Goal: Task Accomplishment & Management: Use online tool/utility

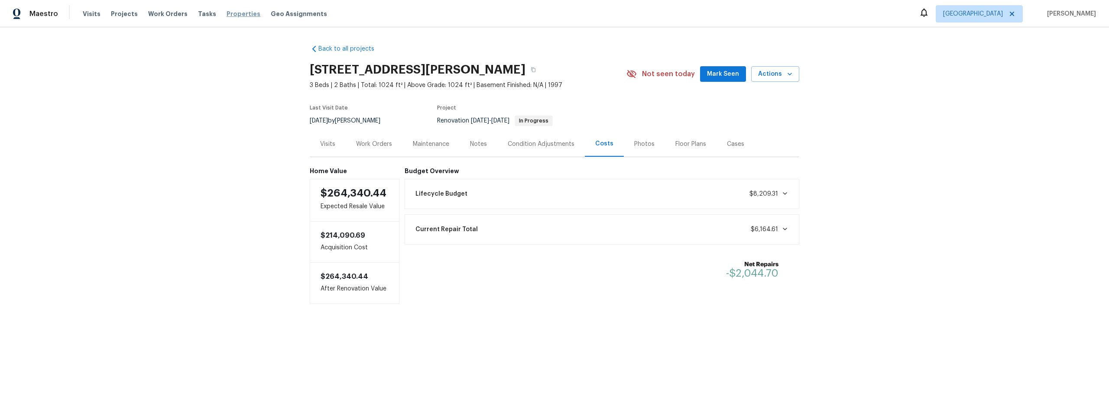
click at [226, 14] on span "Properties" at bounding box center [243, 14] width 34 height 9
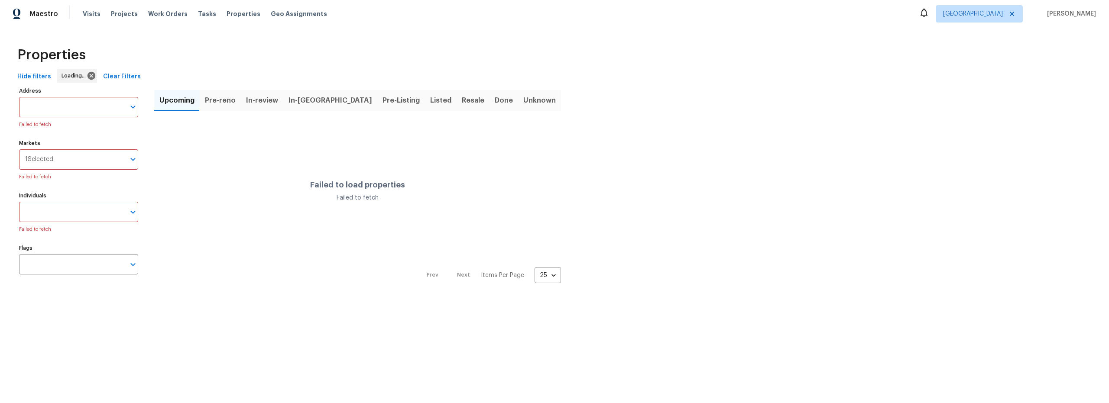
click at [382, 101] on span "Pre-Listing" at bounding box center [400, 100] width 37 height 12
click at [83, 154] on input "Markets" at bounding box center [89, 159] width 72 height 20
click at [95, 208] on input "Individuals" at bounding box center [72, 212] width 106 height 20
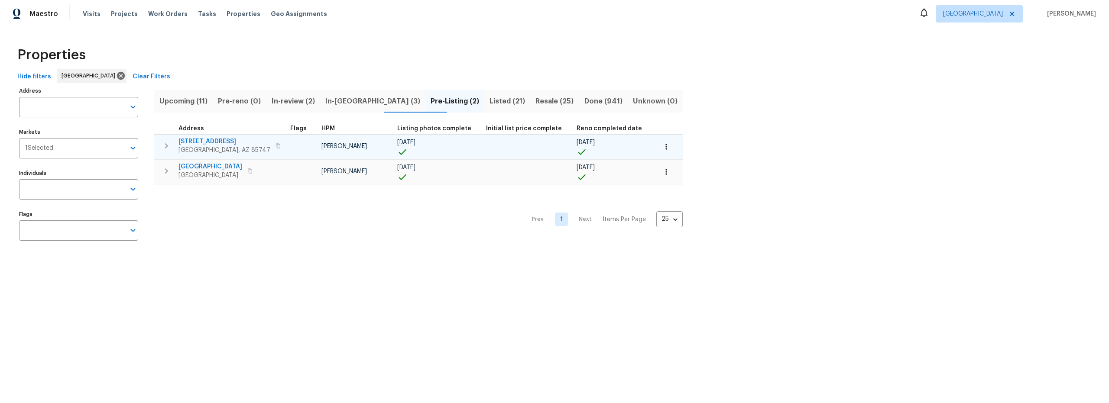
click at [217, 142] on span "9624 E Azuma Way" at bounding box center [224, 141] width 92 height 9
click at [210, 138] on span "9624 E Azuma Way" at bounding box center [224, 141] width 92 height 9
click at [220, 141] on span "9624 E Azuma Way" at bounding box center [224, 141] width 92 height 9
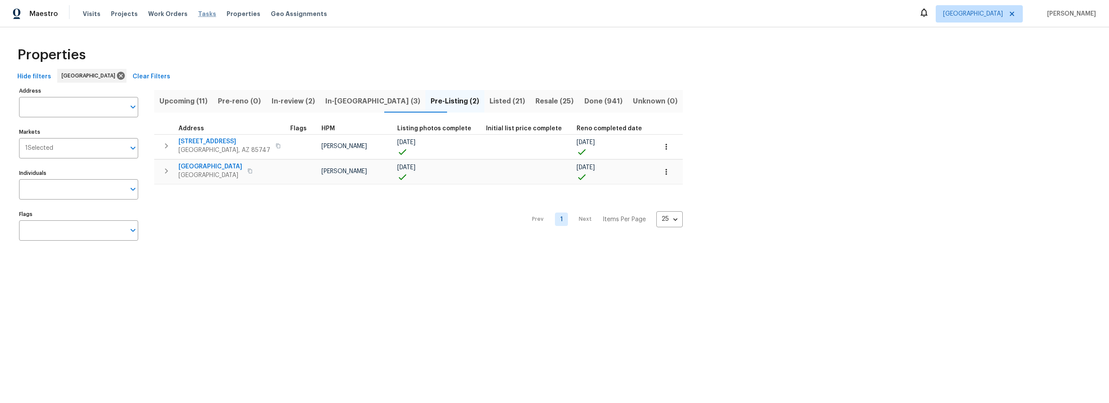
click at [198, 14] on span "Tasks" at bounding box center [207, 14] width 18 height 6
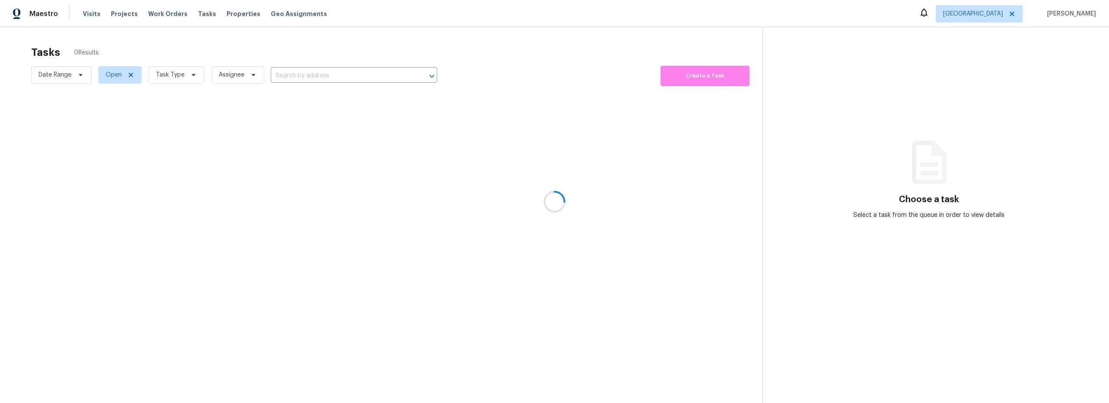
click at [174, 76] on div at bounding box center [554, 201] width 1109 height 403
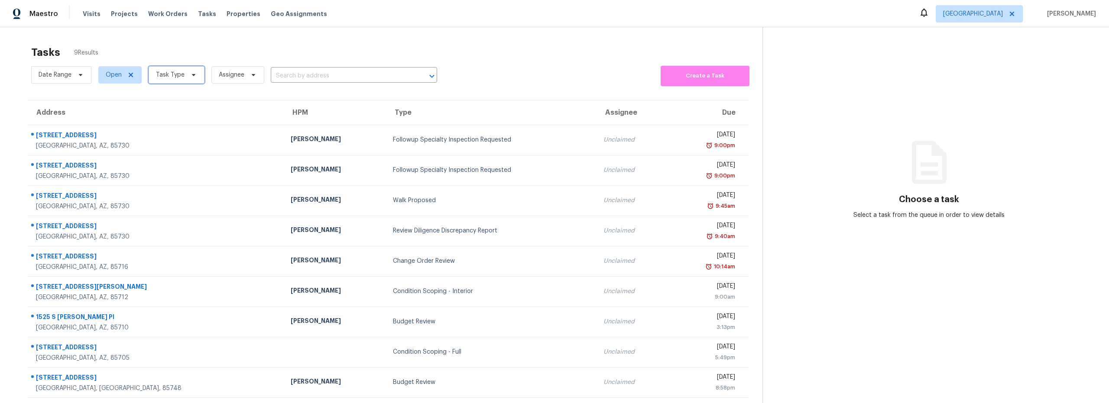
click at [188, 71] on span at bounding box center [193, 74] width 10 height 7
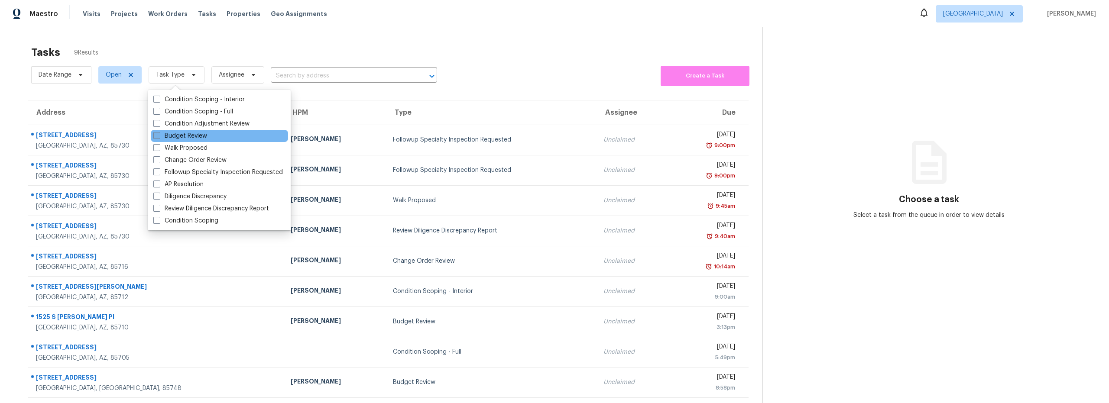
click at [189, 136] on label "Budget Review" at bounding box center [180, 136] width 54 height 9
click at [159, 136] on input "Budget Review" at bounding box center [156, 135] width 6 height 6
checkbox input "true"
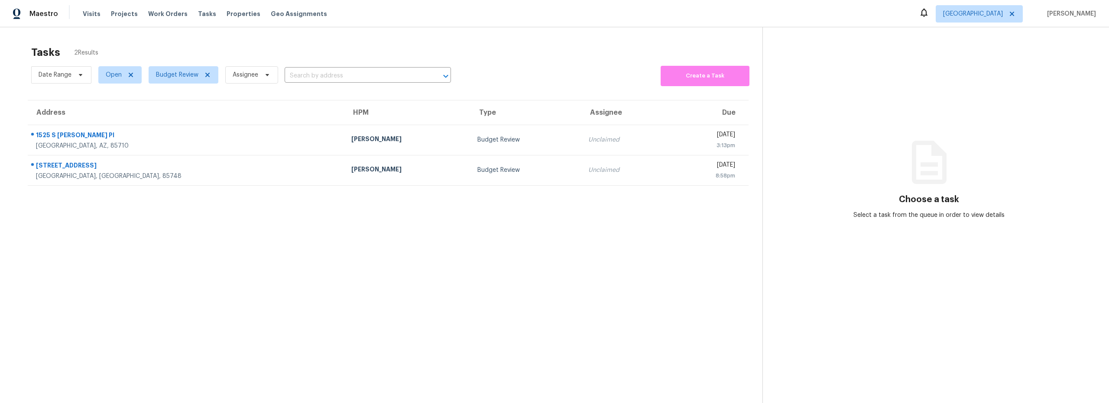
drag, startPoint x: 402, startPoint y: 48, endPoint x: 443, endPoint y: 48, distance: 40.3
click at [408, 48] on div "Tasks 2 Results" at bounding box center [396, 52] width 731 height 23
click at [1003, 15] on span "[GEOGRAPHIC_DATA]" at bounding box center [973, 14] width 60 height 9
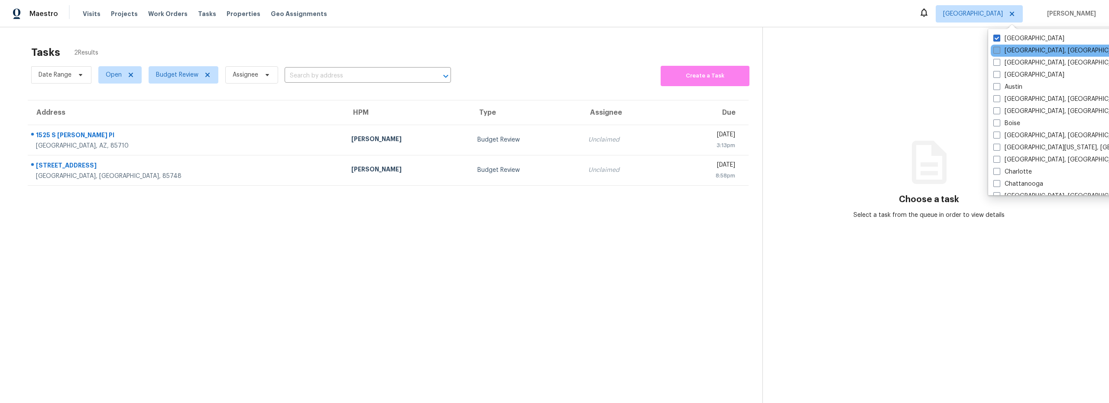
click at [1006, 52] on label "Albuquerque, NM" at bounding box center [1060, 50] width 134 height 9
click at [999, 52] on input "Albuquerque, NM" at bounding box center [996, 49] width 6 height 6
checkbox input "true"
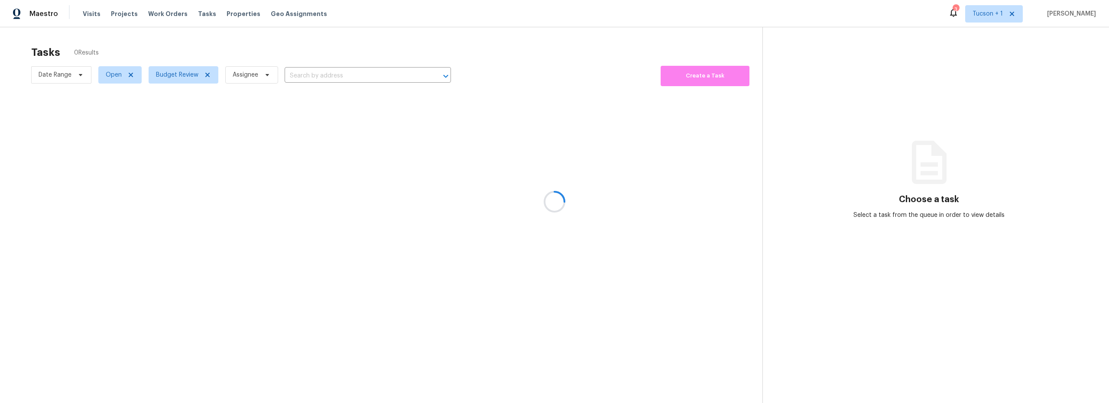
click at [464, 51] on div at bounding box center [554, 201] width 1109 height 403
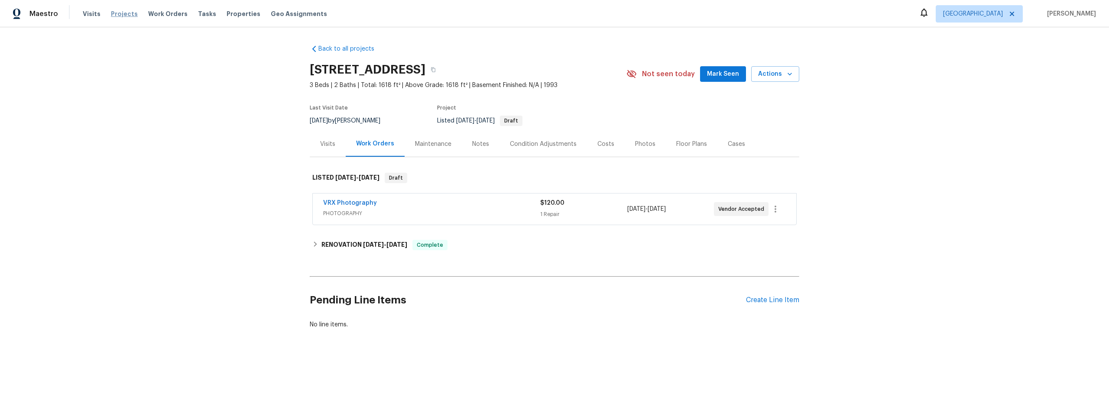
click at [123, 17] on span "Projects" at bounding box center [124, 14] width 27 height 9
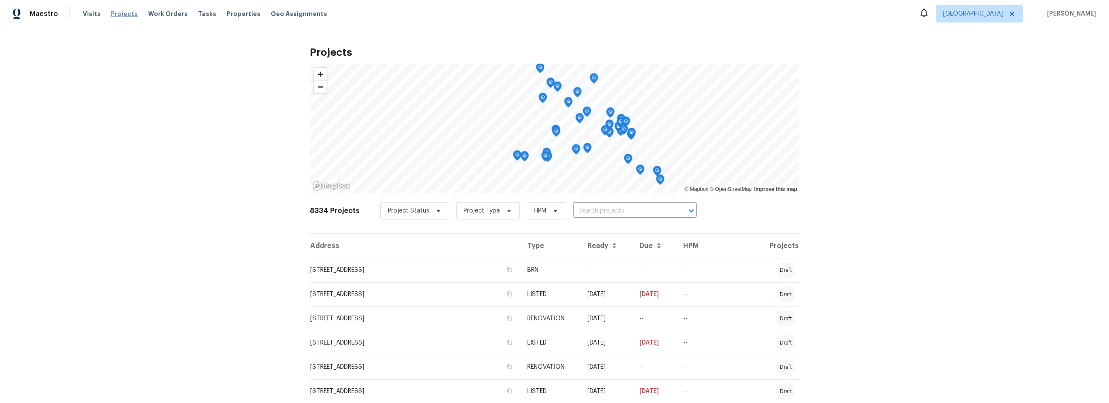
click at [127, 16] on span "Projects" at bounding box center [124, 14] width 27 height 9
click at [226, 16] on span "Properties" at bounding box center [243, 14] width 34 height 9
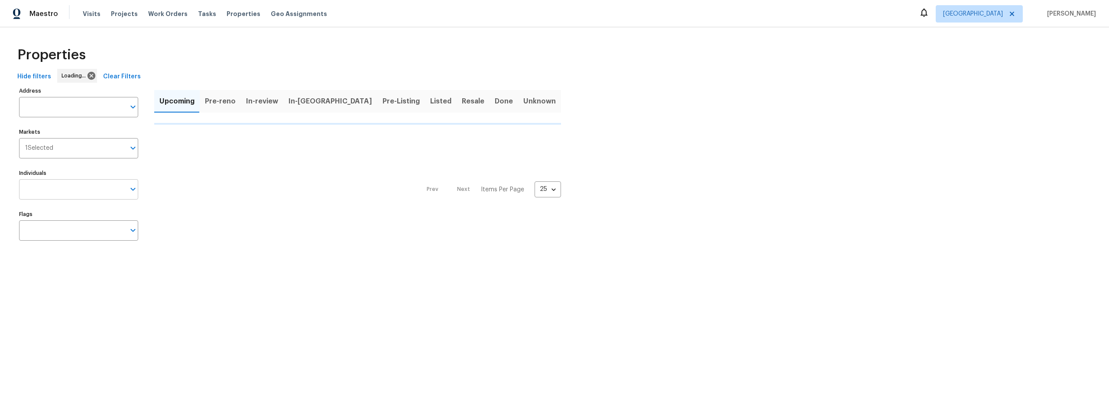
click at [49, 195] on input "Individuals" at bounding box center [72, 189] width 106 height 20
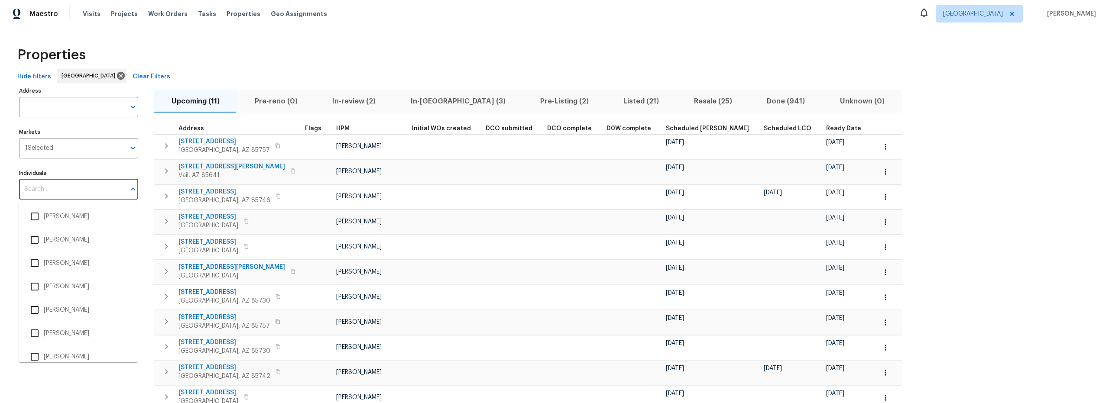
click at [80, 192] on input "Individuals" at bounding box center [72, 189] width 106 height 20
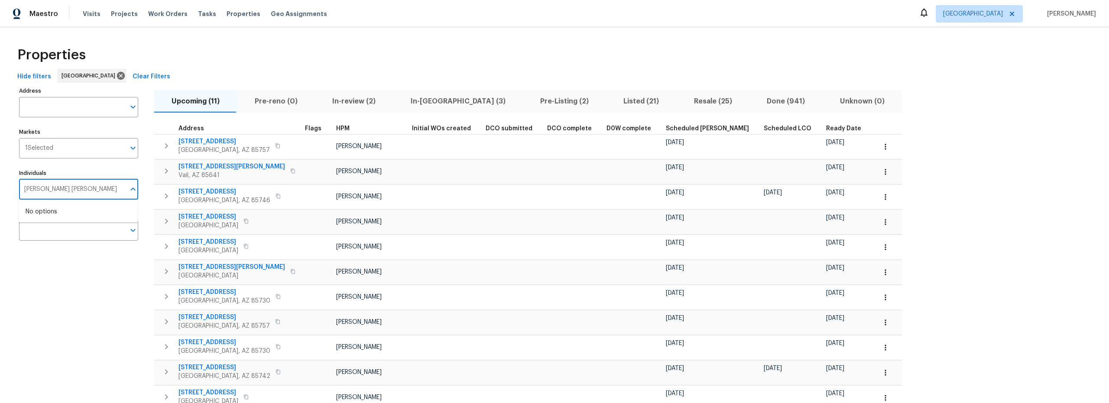
type input "steven long"
click at [53, 216] on li "[PERSON_NAME]" at bounding box center [78, 216] width 105 height 18
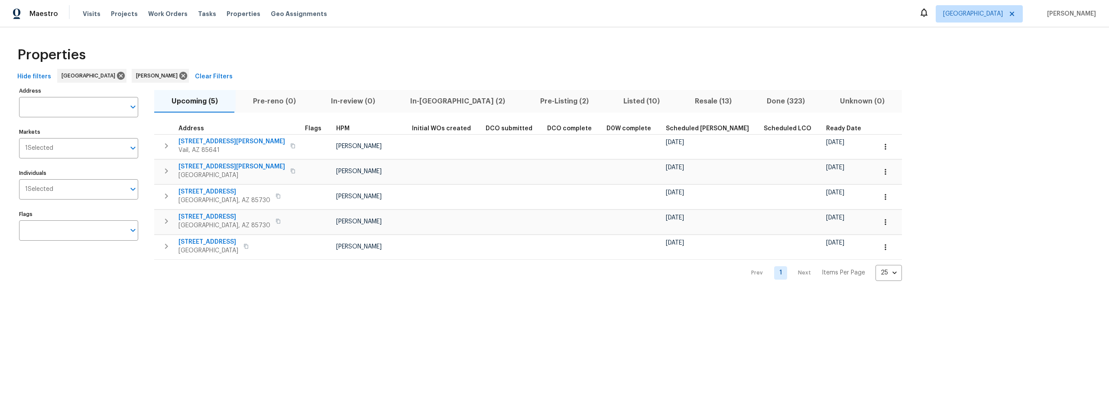
click at [415, 104] on span "In-reno (2)" at bounding box center [458, 101] width 120 height 12
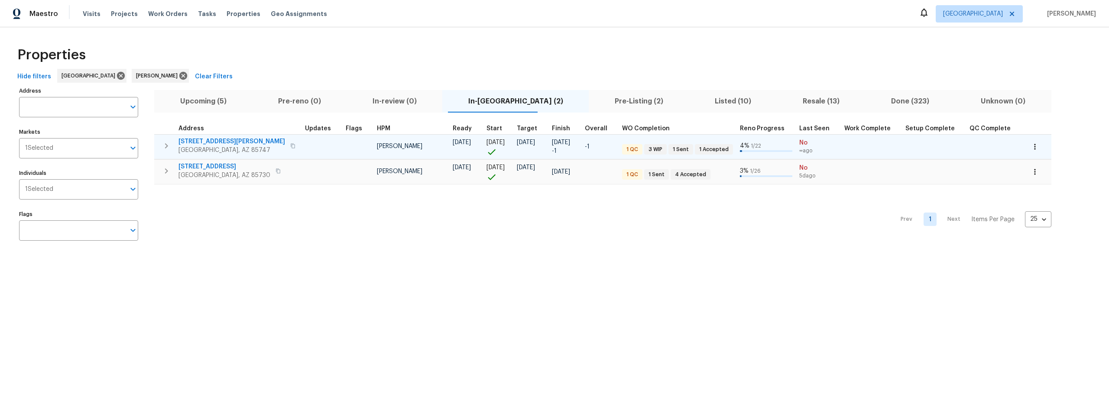
click at [222, 140] on span "10061 E Paseo San Rosendo" at bounding box center [231, 141] width 107 height 9
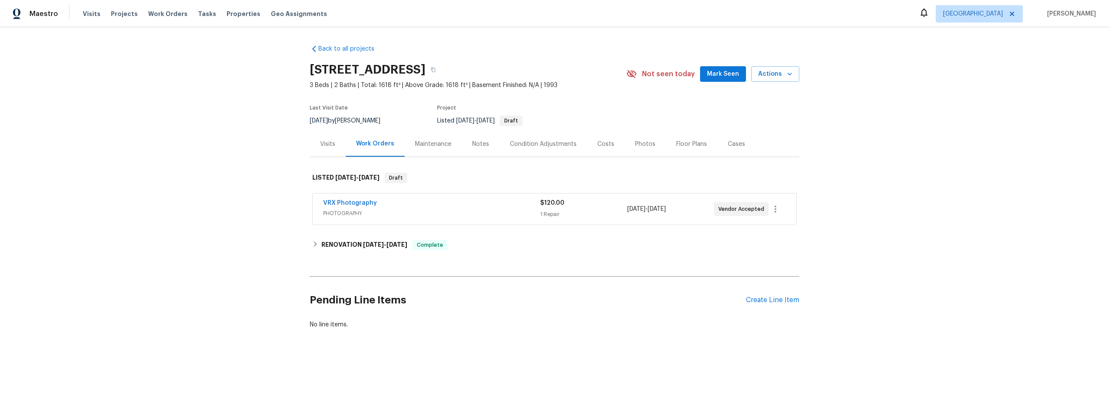
drag, startPoint x: 239, startPoint y: 15, endPoint x: 238, endPoint y: 23, distance: 8.8
click at [239, 15] on span "Properties" at bounding box center [243, 14] width 34 height 9
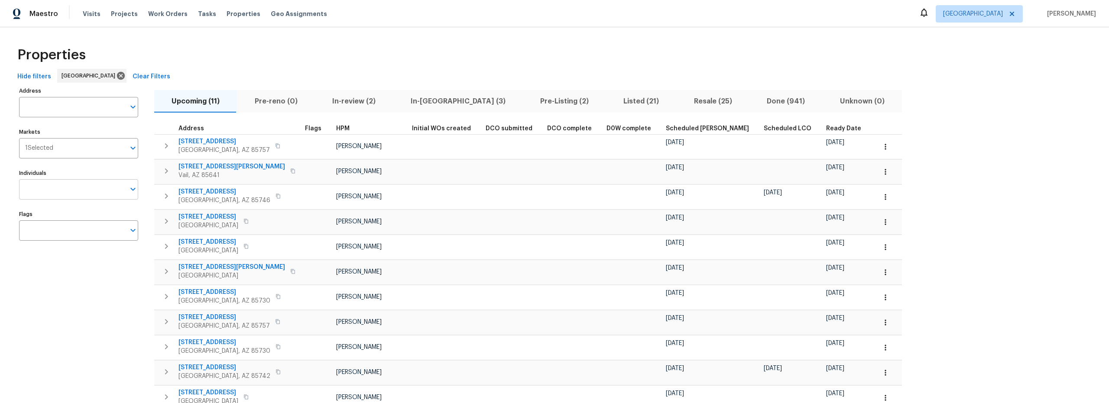
click at [59, 186] on input "Individuals" at bounding box center [72, 189] width 106 height 20
type input "john perkins"
click at [60, 217] on li "John Perkins" at bounding box center [78, 216] width 105 height 18
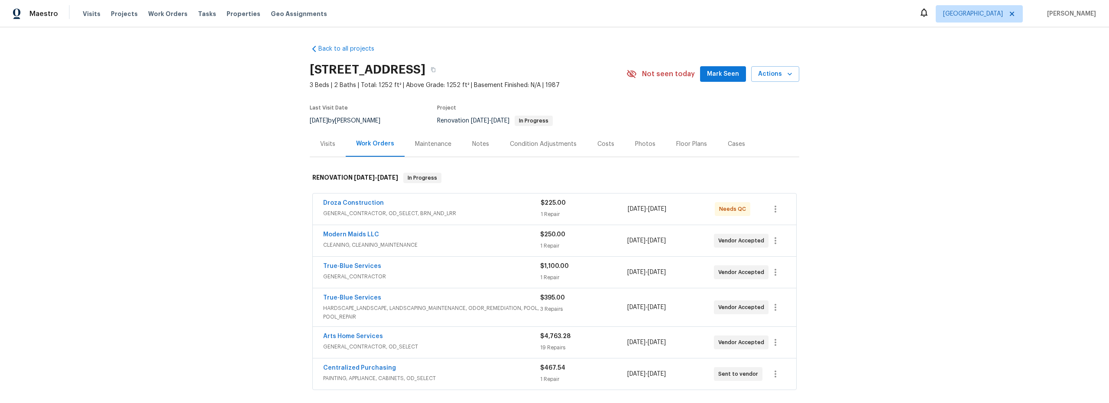
click at [479, 210] on span "GENERAL_CONTRACTOR, OD_SELECT, BRN_AND_LRR" at bounding box center [431, 213] width 217 height 9
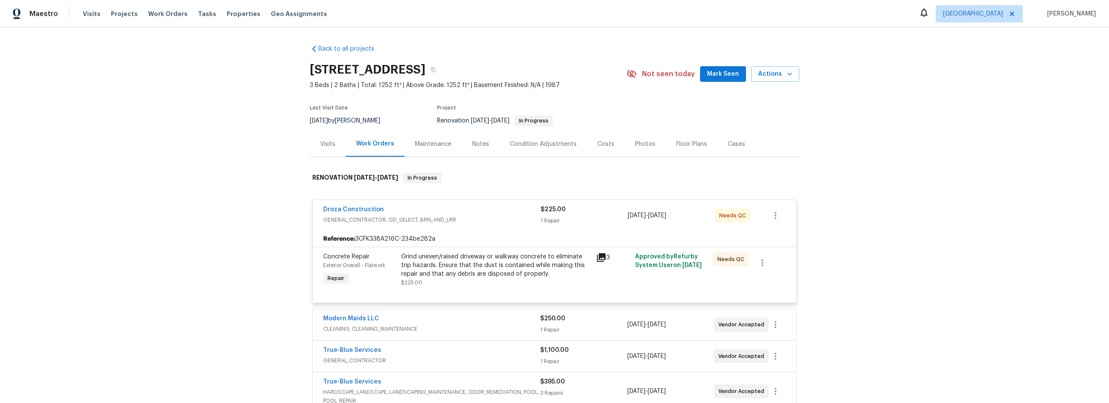
click at [487, 277] on div "Grind uneven/raised driveway or walkway concrete to eliminate trip hazards. Ens…" at bounding box center [496, 265] width 190 height 26
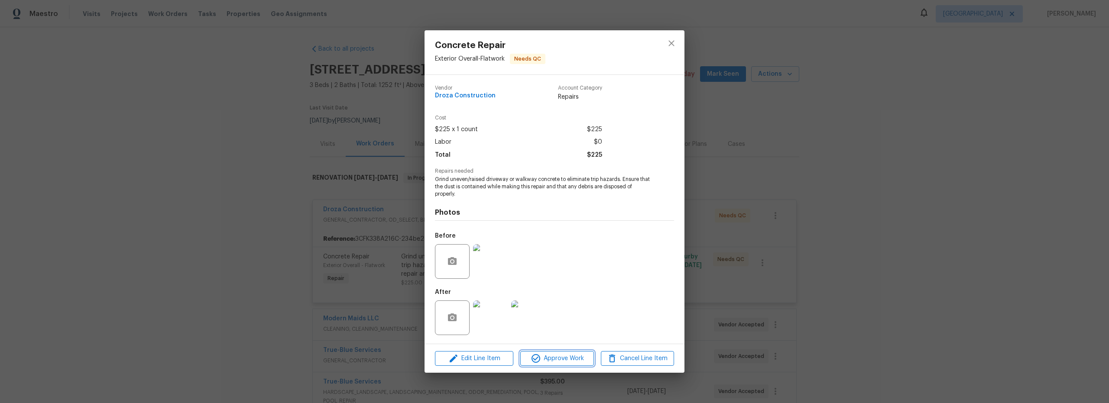
click at [542, 361] on span "Approve Work" at bounding box center [557, 358] width 68 height 11
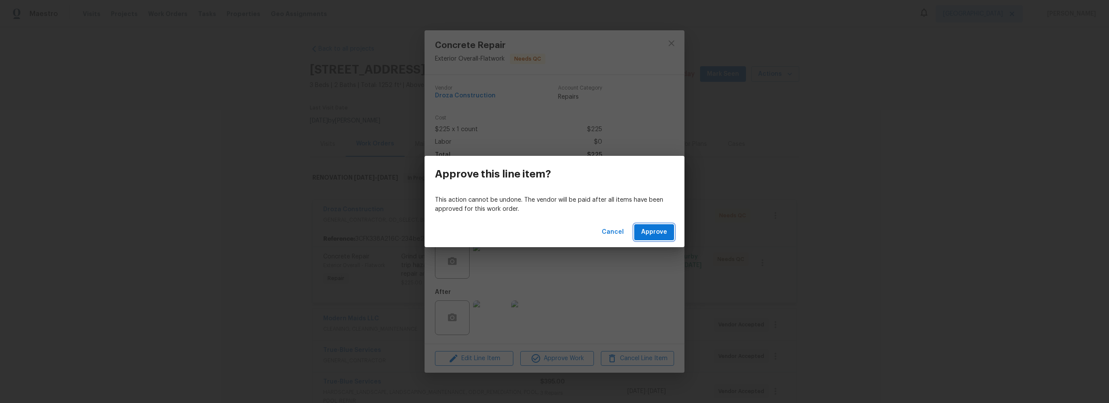
click at [660, 230] on span "Approve" at bounding box center [654, 232] width 26 height 11
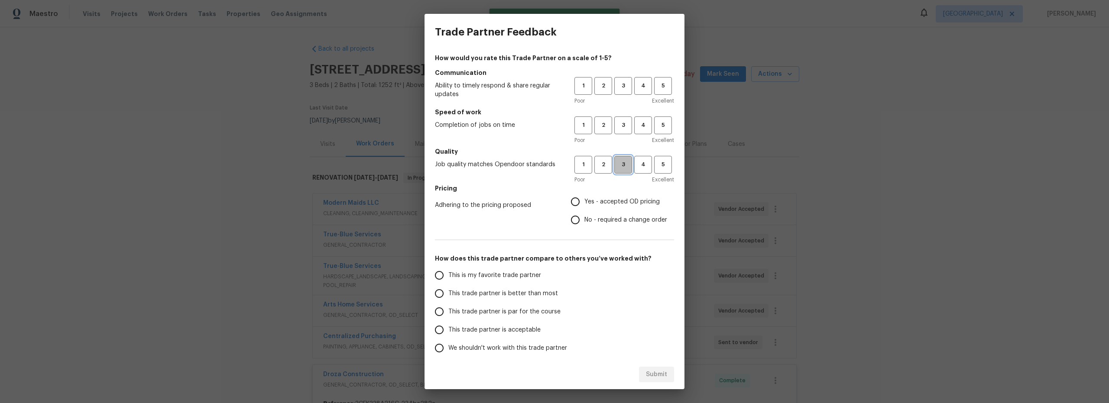
drag, startPoint x: 622, startPoint y: 170, endPoint x: 616, endPoint y: 152, distance: 18.6
click at [619, 163] on button "3" at bounding box center [623, 165] width 18 height 18
drag, startPoint x: 617, startPoint y: 127, endPoint x: 618, endPoint y: 120, distance: 7.5
click at [618, 123] on button "3" at bounding box center [623, 125] width 18 height 18
drag, startPoint x: 621, startPoint y: 85, endPoint x: 619, endPoint y: 89, distance: 4.7
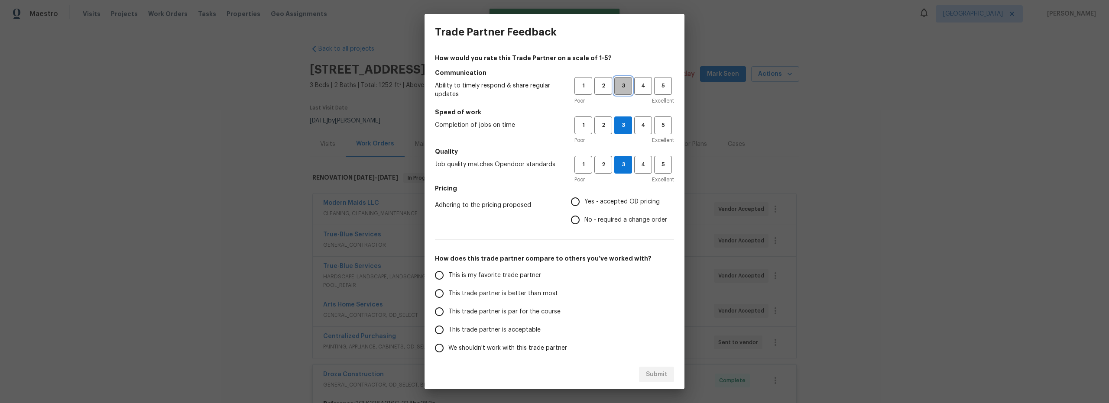
click at [621, 86] on span "3" at bounding box center [623, 86] width 16 height 10
drag, startPoint x: 572, startPoint y: 203, endPoint x: 561, endPoint y: 210, distance: 13.1
click at [572, 203] on input "Yes - accepted OD pricing" at bounding box center [575, 202] width 18 height 18
radio input "true"
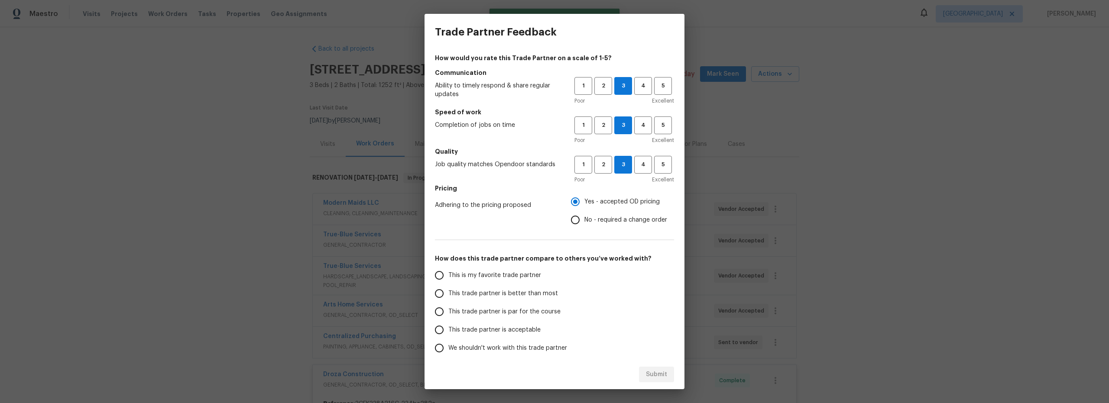
drag, startPoint x: 453, startPoint y: 291, endPoint x: 458, endPoint y: 291, distance: 4.8
click at [453, 291] on span "This trade partner is better than most" at bounding box center [503, 293] width 110 height 9
click at [442, 294] on input "This trade partner is better than most" at bounding box center [439, 294] width 18 height 18
click at [651, 378] on span "Submit" at bounding box center [656, 374] width 21 height 11
radio input "true"
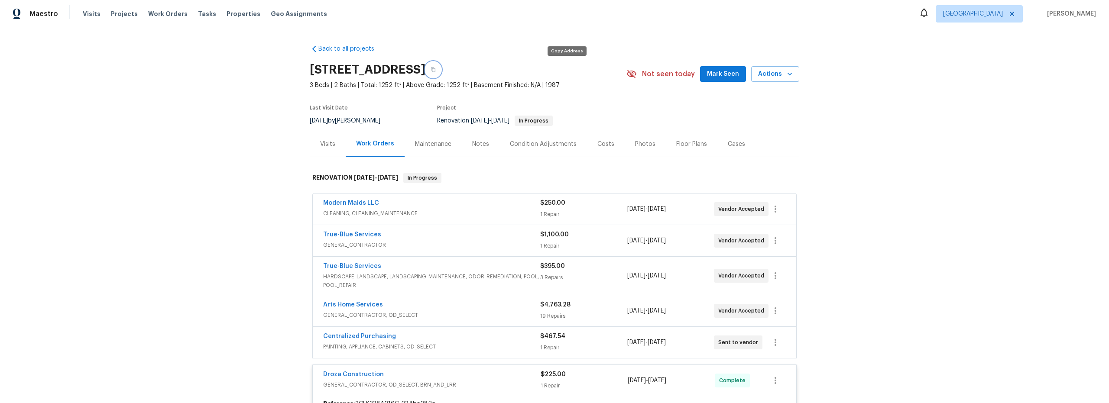
click at [441, 69] on button "button" at bounding box center [433, 70] width 16 height 16
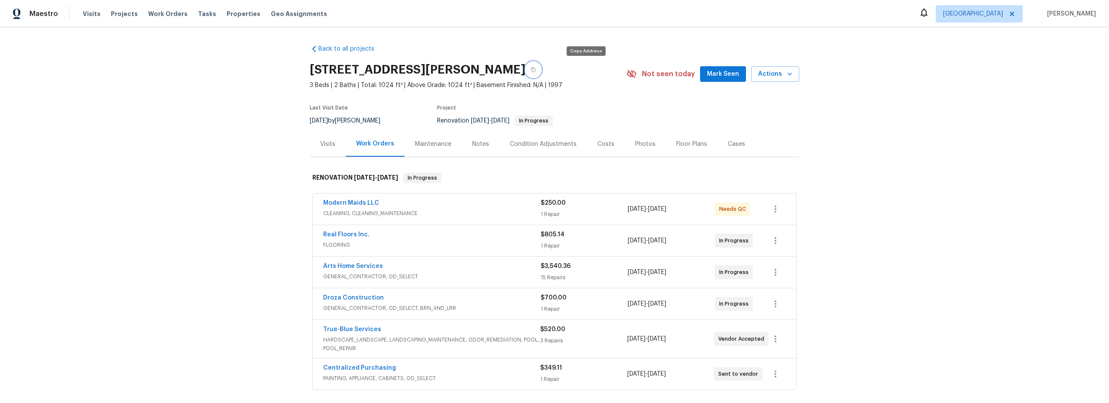
click at [541, 72] on button "button" at bounding box center [533, 70] width 16 height 16
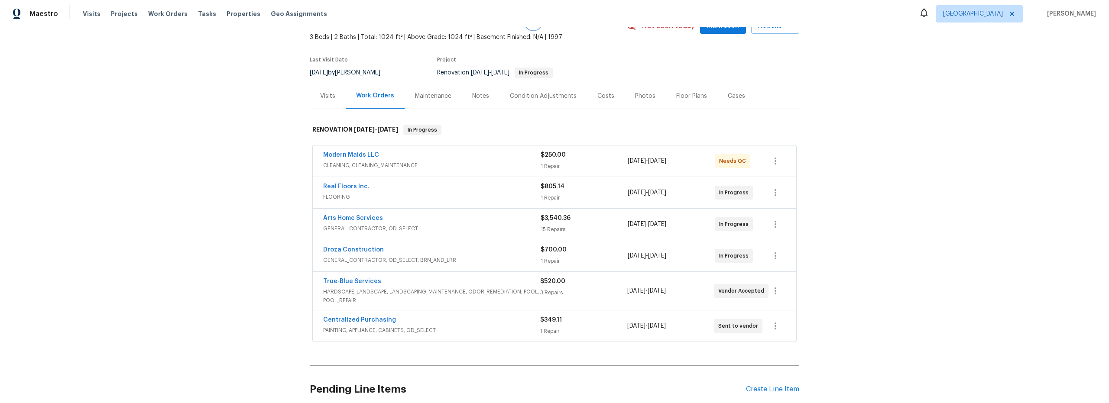
scroll to position [50, 0]
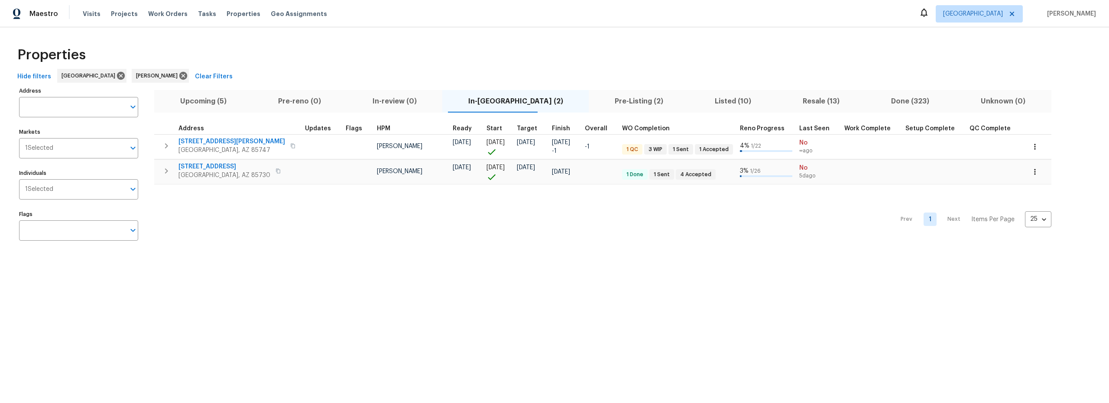
click at [694, 98] on span "Listed (10)" at bounding box center [733, 101] width 78 height 12
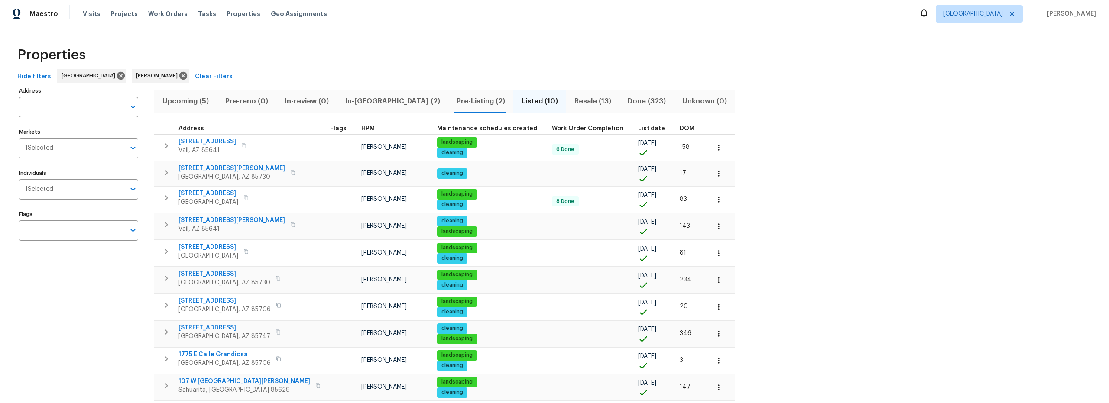
click at [571, 101] on span "Resale (13)" at bounding box center [592, 101] width 43 height 12
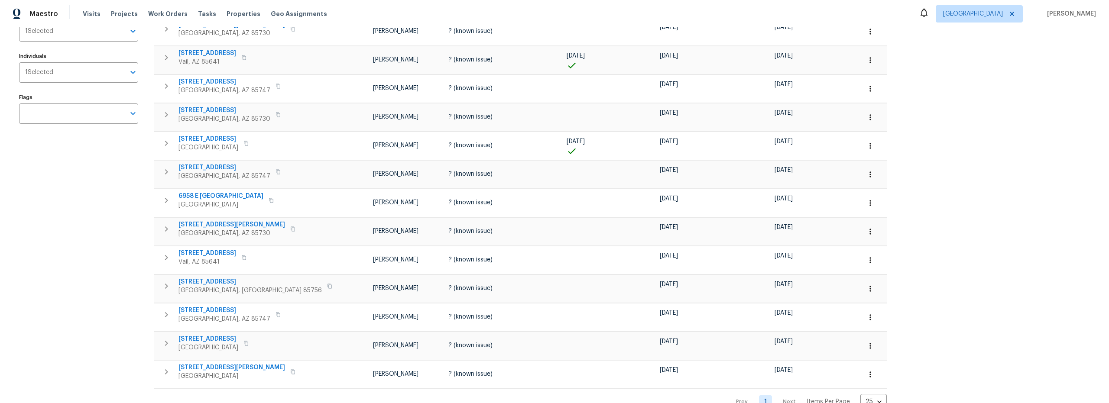
scroll to position [123, 0]
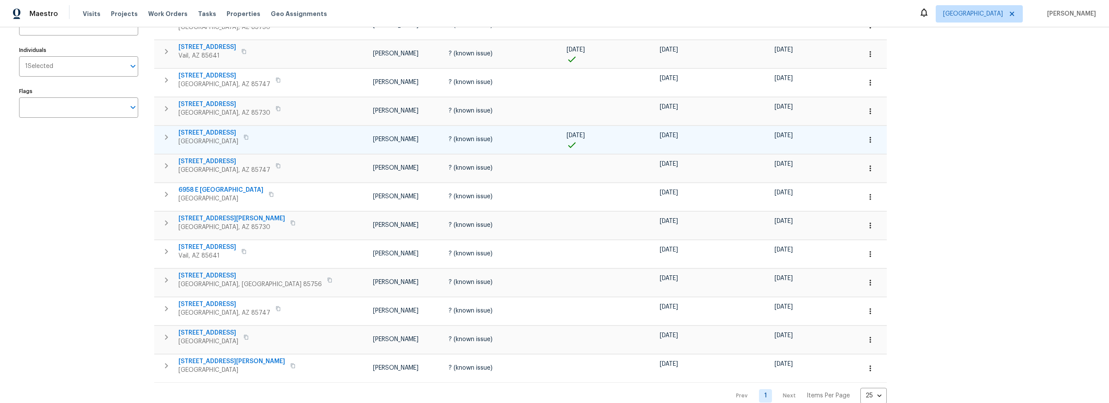
click at [169, 137] on icon "button" at bounding box center [166, 137] width 10 height 10
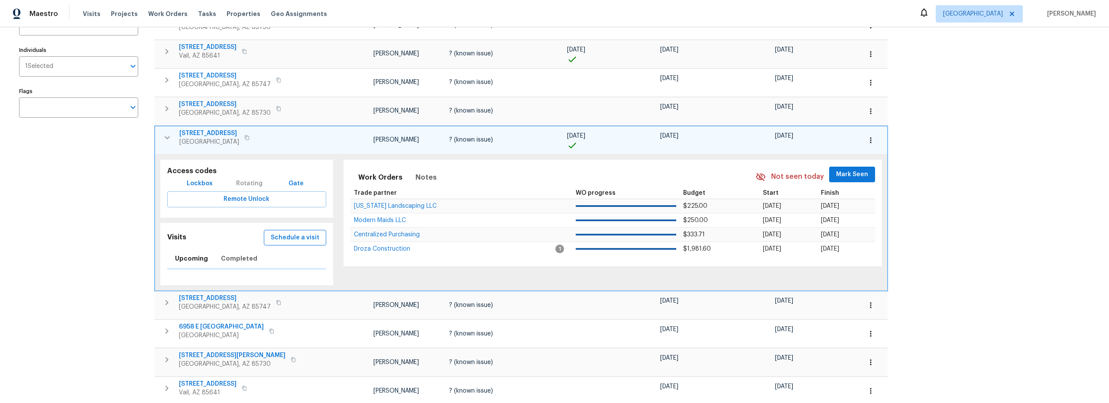
click at [274, 240] on span "Schedule a visit" at bounding box center [295, 238] width 49 height 11
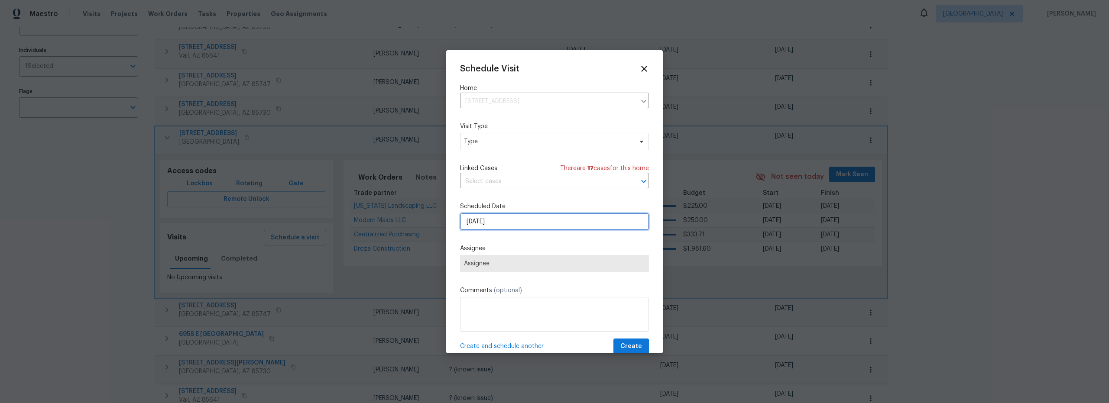
click at [516, 227] on input "8/25/2025" at bounding box center [554, 221] width 189 height 17
click at [639, 71] on icon at bounding box center [644, 69] width 10 height 10
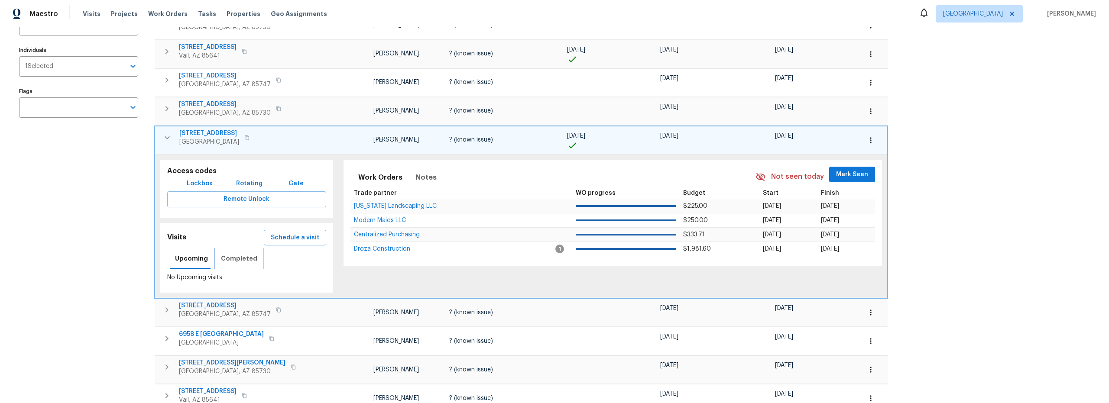
click at [237, 263] on span "Completed" at bounding box center [239, 258] width 36 height 11
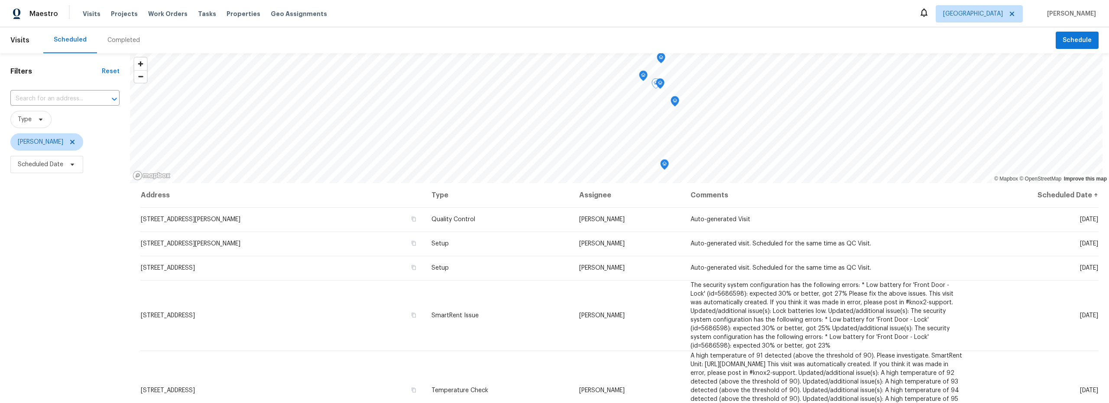
scroll to position [109, 0]
